Goal: Information Seeking & Learning: Learn about a topic

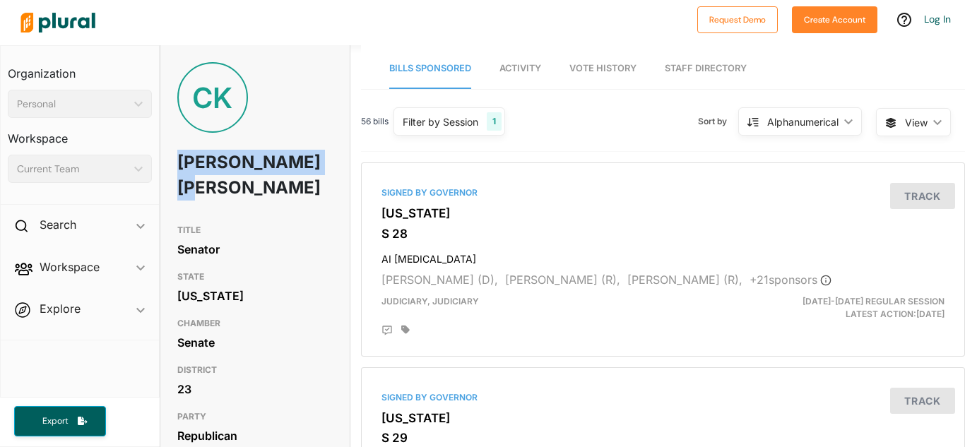
drag, startPoint x: 174, startPoint y: 158, endPoint x: 268, endPoint y: 189, distance: 98.3
click at [268, 189] on div "[PERSON_NAME]" at bounding box center [254, 139] width 189 height 155
copy h1 "[PERSON_NAME] [PERSON_NAME]"
click at [319, 172] on div "CK Carlisle Kennedy" at bounding box center [254, 139] width 189 height 155
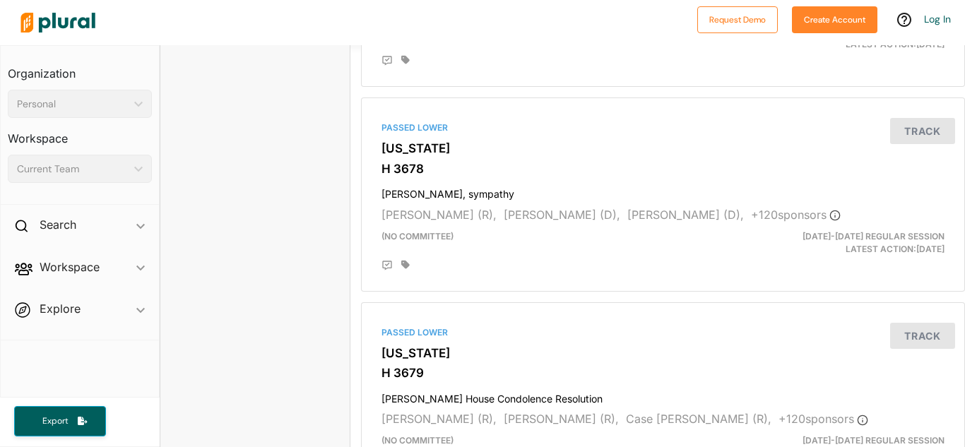
scroll to position [2933, 0]
